Goal: Ask a question

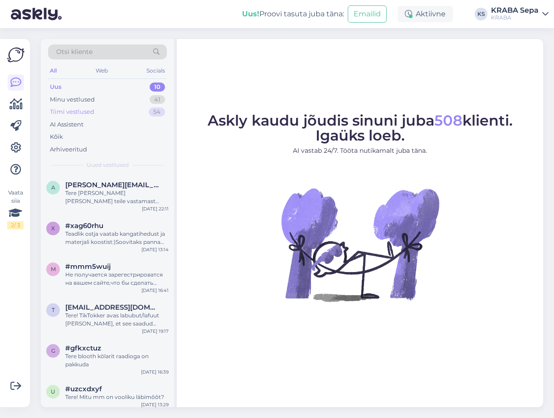
click at [124, 116] on div "Tiimi vestlused 54" at bounding box center [107, 112] width 119 height 13
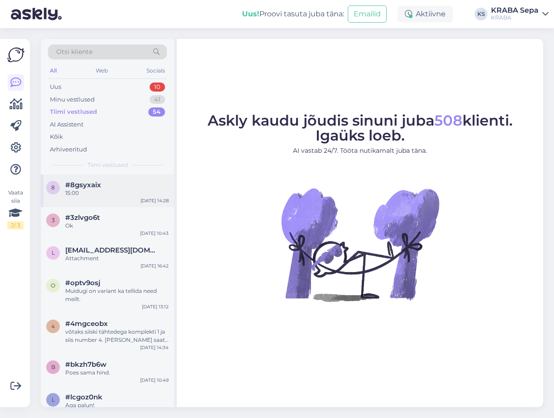
click at [130, 190] on div "15:00" at bounding box center [116, 193] width 103 height 8
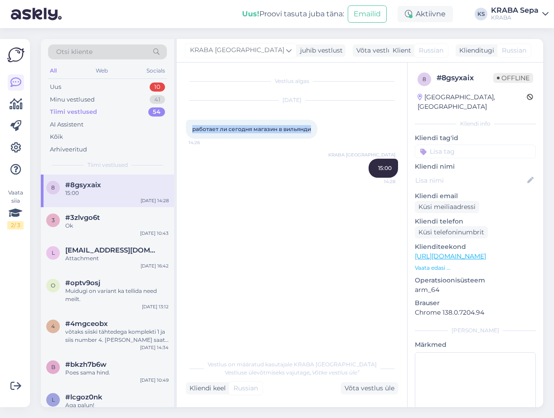
drag, startPoint x: 310, startPoint y: 130, endPoint x: 193, endPoint y: 132, distance: 117.8
click at [193, 132] on div "работает ли сегодня магазин в вильянди 14:26" at bounding box center [251, 129] width 131 height 19
click at [332, 141] on div "[DATE] работает ли сегодня магазин в вильянди 14:26" at bounding box center [292, 120] width 212 height 58
click at [117, 215] on div "#3zlvgo6t" at bounding box center [116, 217] width 103 height 8
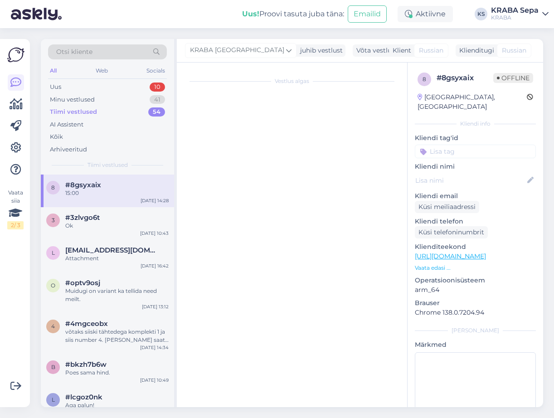
scroll to position [434, 0]
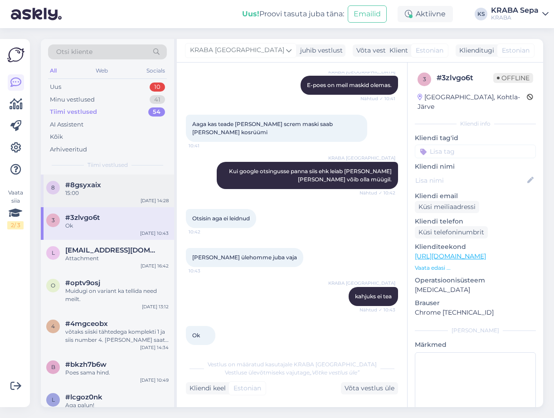
click at [125, 194] on div "15:00" at bounding box center [116, 193] width 103 height 8
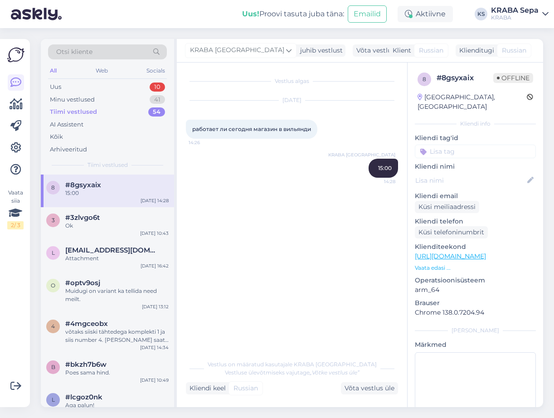
click at [131, 116] on div "Tiimi vestlused 54" at bounding box center [107, 112] width 119 height 13
click at [132, 99] on div "Minu vestlused 41" at bounding box center [107, 99] width 119 height 13
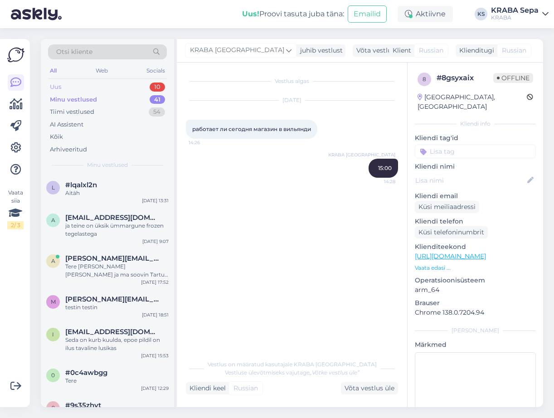
click at [118, 84] on div "Uus 10" at bounding box center [107, 87] width 119 height 13
